Goal: Information Seeking & Learning: Find specific fact

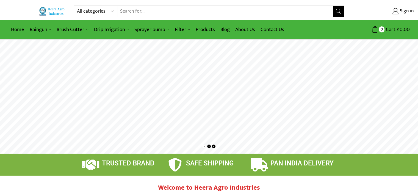
click at [171, 12] on input "Search input" at bounding box center [225, 11] width 216 height 11
type input "e"
type input "weedmat"
click at [333, 6] on button "Search" at bounding box center [338, 11] width 11 height 11
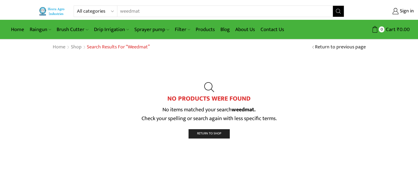
click at [132, 11] on input "weedmat" at bounding box center [221, 11] width 209 height 11
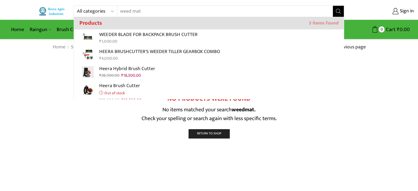
type input "weed mat"
click at [333, 6] on button "Search" at bounding box center [338, 11] width 11 height 11
